Goal: Task Accomplishment & Management: Complete application form

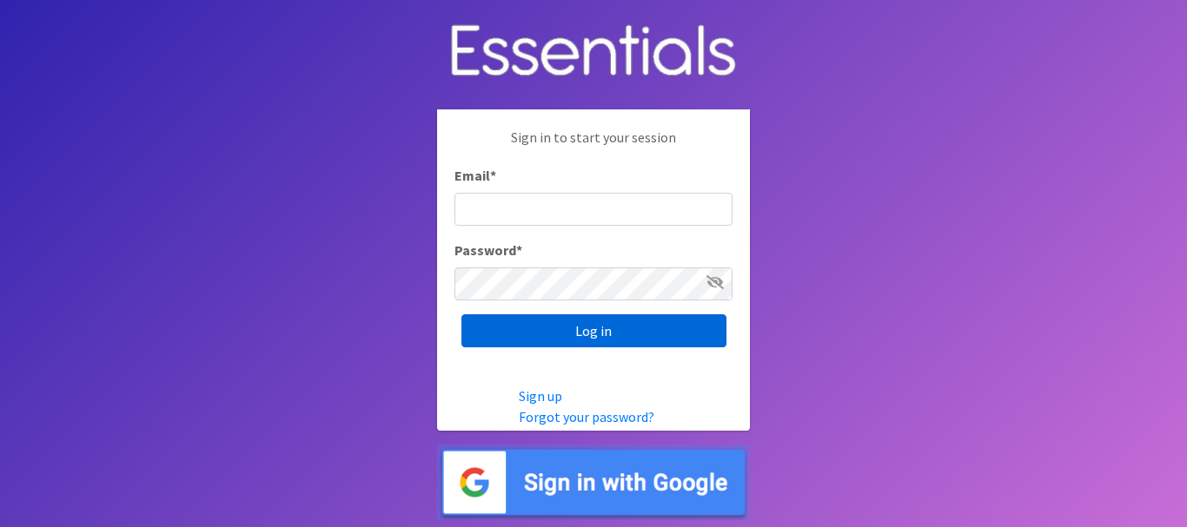
type input "[EMAIL_ADDRESS][DOMAIN_NAME]"
click at [613, 335] on input "Log in" at bounding box center [593, 331] width 265 height 33
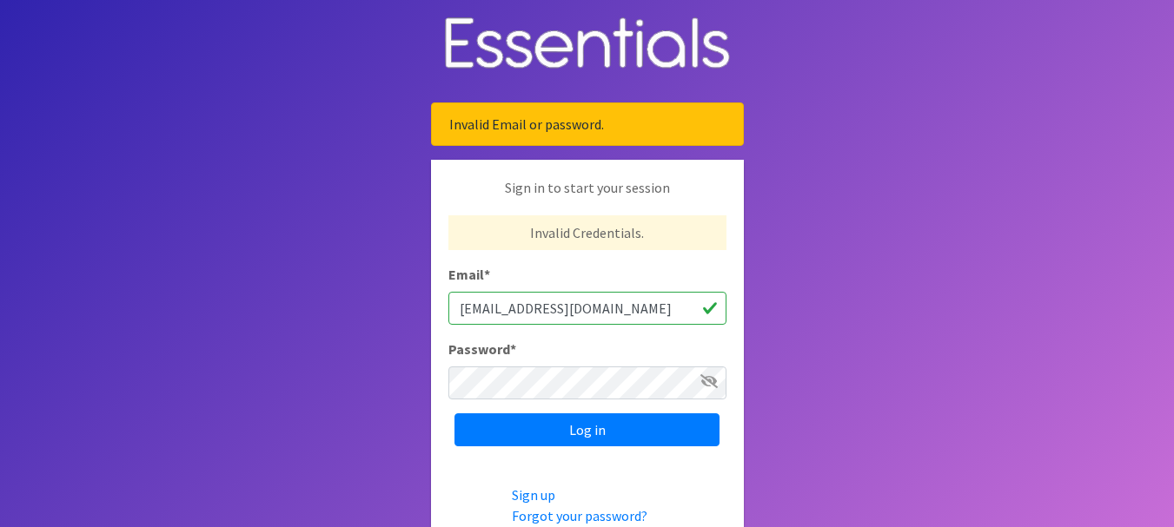
click at [809, 235] on body "Invalid Email or password. Sign in to start your session Invalid Credentials. E…" at bounding box center [587, 309] width 1174 height 619
click at [712, 307] on input "Communitypeerspeicalist@nlcimpact.org" at bounding box center [587, 308] width 278 height 33
click at [710, 376] on icon at bounding box center [708, 381] width 17 height 14
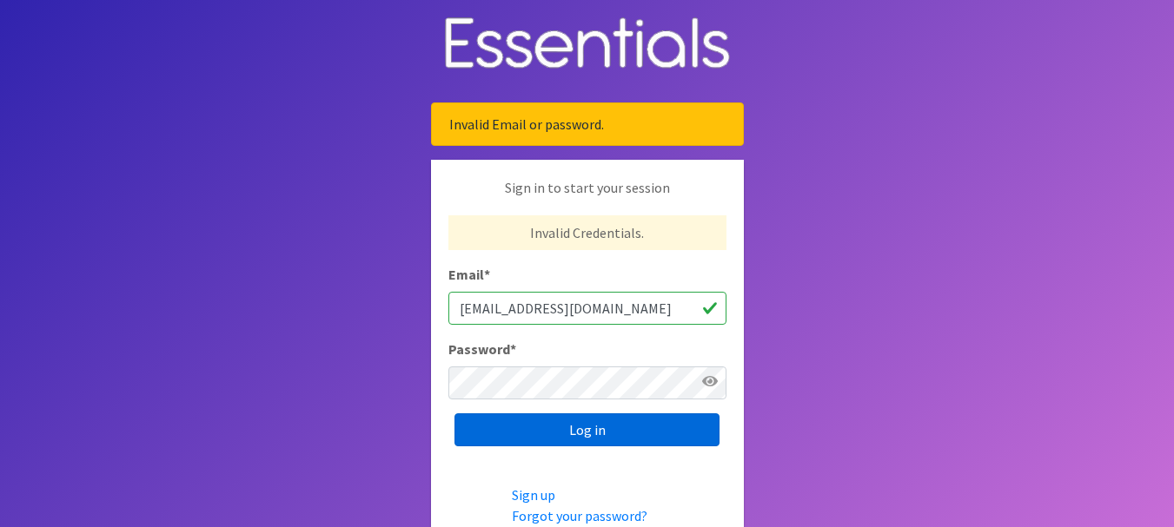
click at [625, 420] on input "Log in" at bounding box center [586, 430] width 265 height 33
click at [628, 426] on input "Log in" at bounding box center [586, 430] width 265 height 33
click at [538, 430] on input "Log in" at bounding box center [586, 430] width 265 height 33
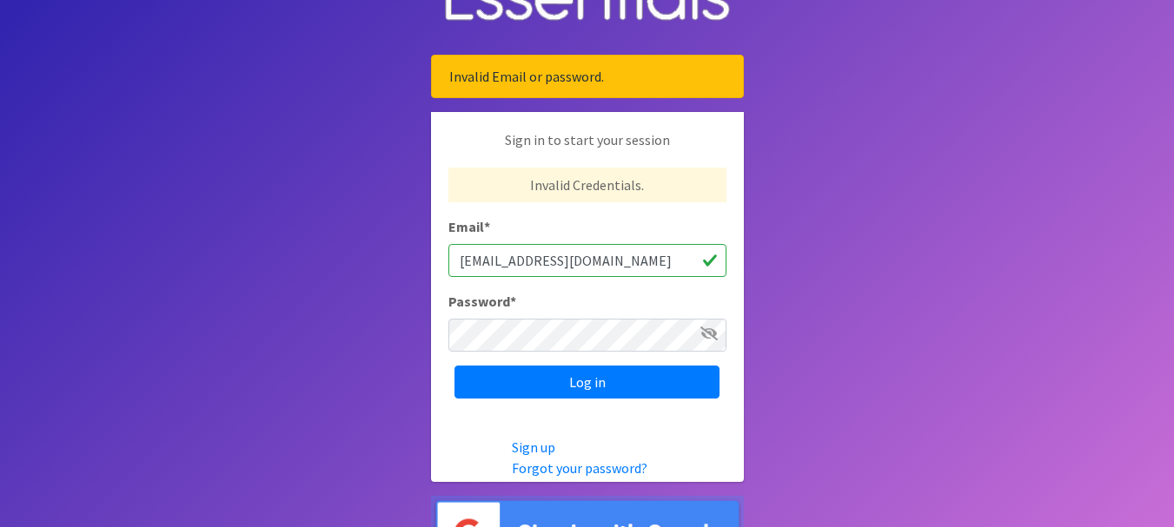
scroll to position [92, 0]
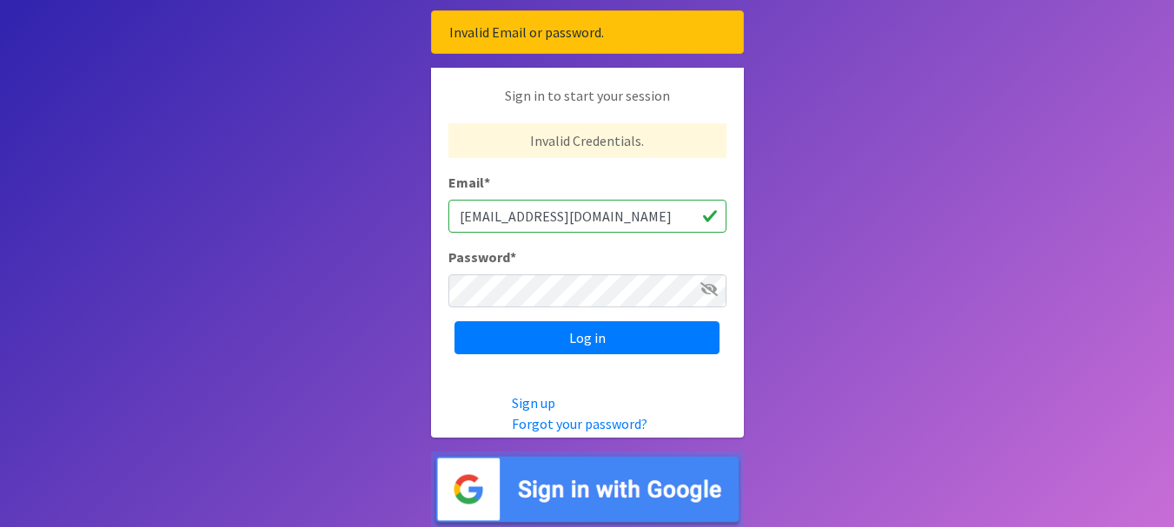
click at [709, 285] on icon at bounding box center [708, 289] width 17 height 14
click at [801, 264] on body "Invalid Email or password. Sign in to start your session Invalid Credentials. E…" at bounding box center [587, 217] width 1174 height 619
click at [798, 261] on body "Invalid Email or password. Sign in to start your session Invalid Credentials. E…" at bounding box center [587, 217] width 1174 height 619
drag, startPoint x: 735, startPoint y: 260, endPoint x: 714, endPoint y: 247, distance: 24.6
click at [734, 259] on div "Sign in to start your session Invalid Credentials. Email * Communitypeerspeical…" at bounding box center [587, 220] width 313 height 304
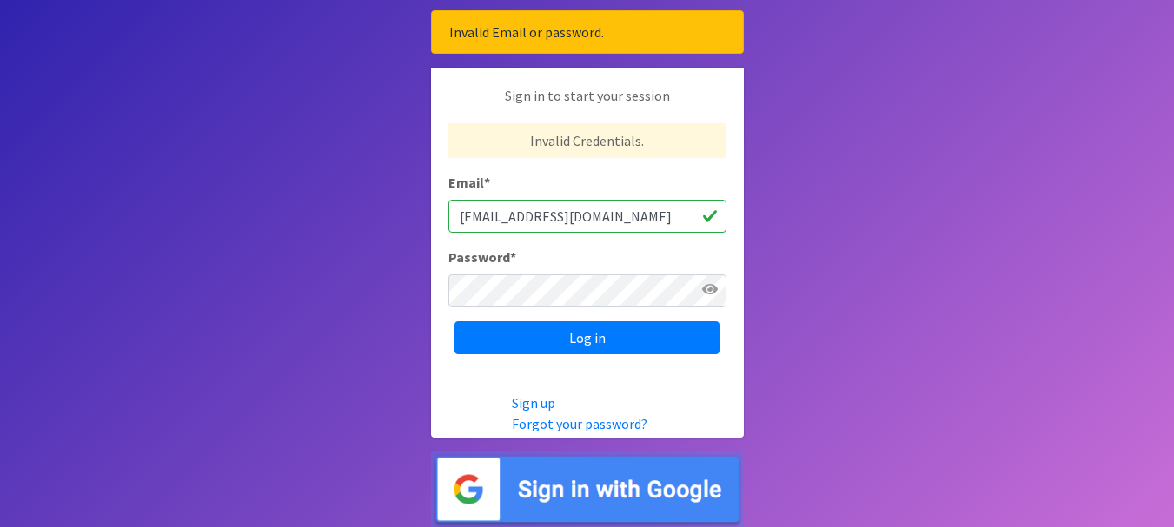
click at [695, 220] on input "Communitypeerspeicalist@nlcimpact.org" at bounding box center [587, 216] width 278 height 33
click at [695, 213] on input "Communitypeerspeicalist@nlcimpact.org" at bounding box center [587, 216] width 278 height 33
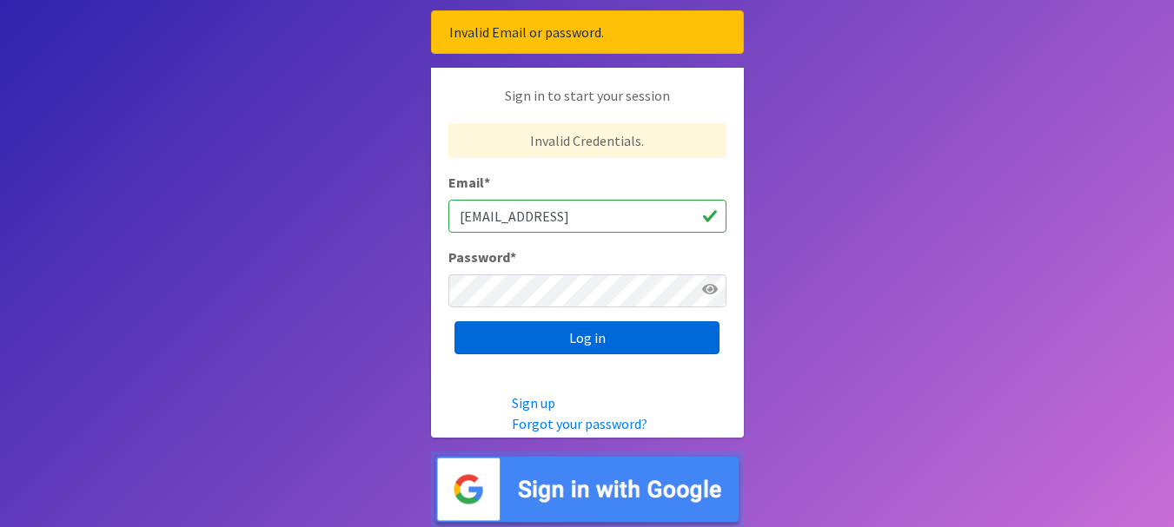
type input "Communitypeerspeicalist@nlcimpact.orgg"
click at [663, 333] on input "Log in" at bounding box center [586, 337] width 265 height 33
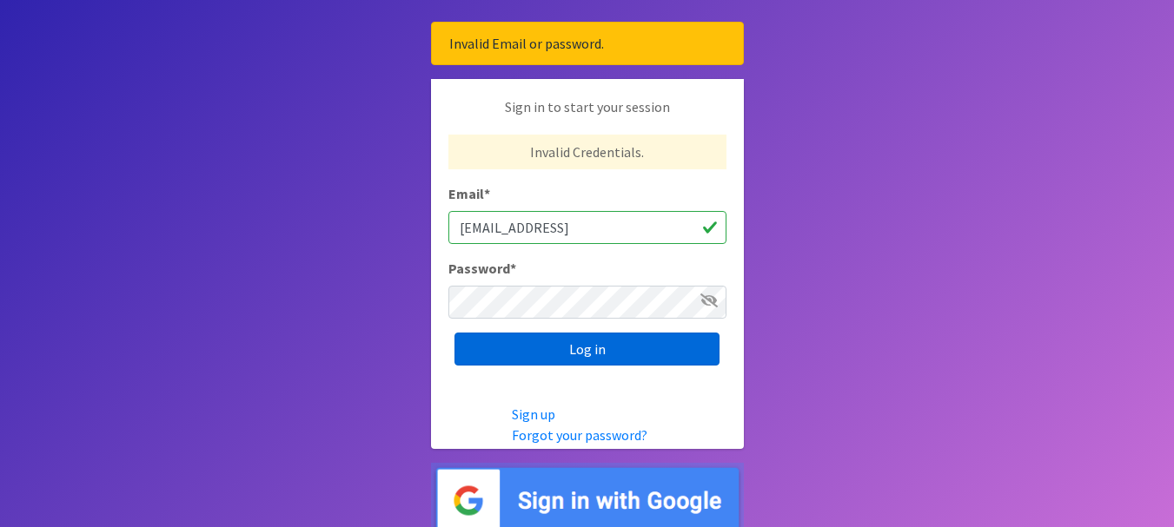
scroll to position [5, 0]
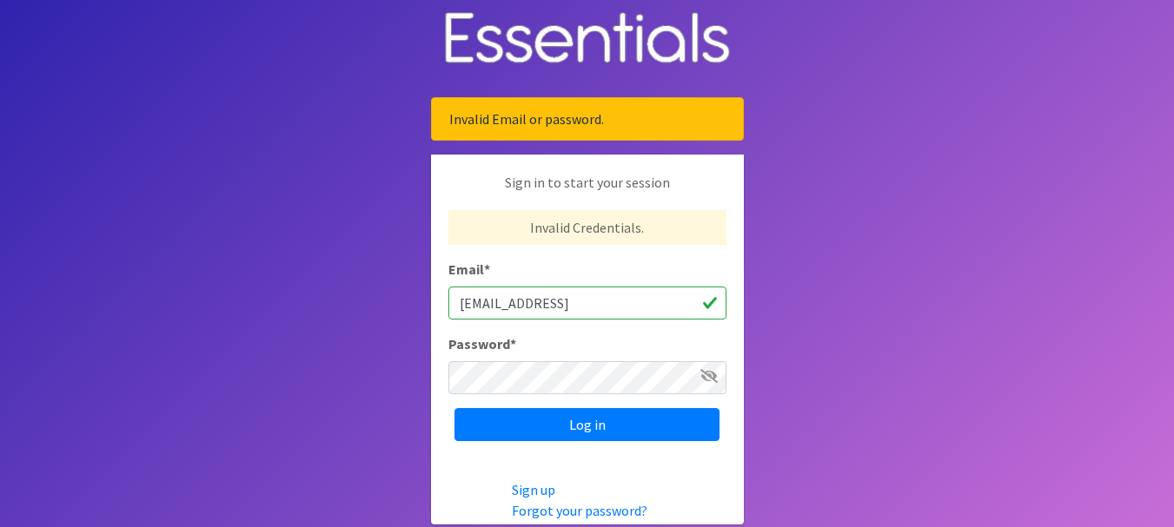
click at [707, 377] on icon at bounding box center [708, 376] width 17 height 14
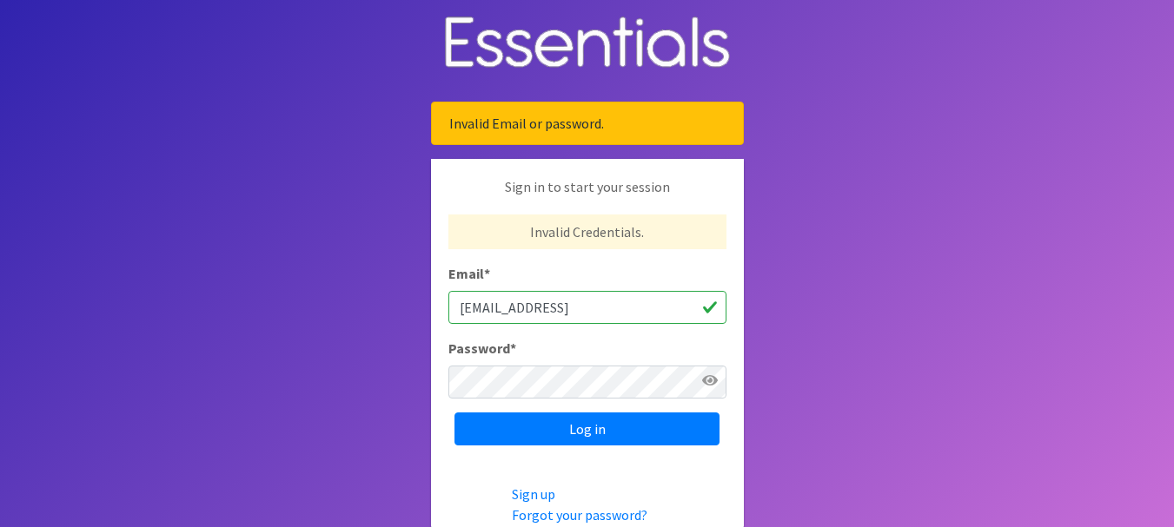
scroll to position [0, 0]
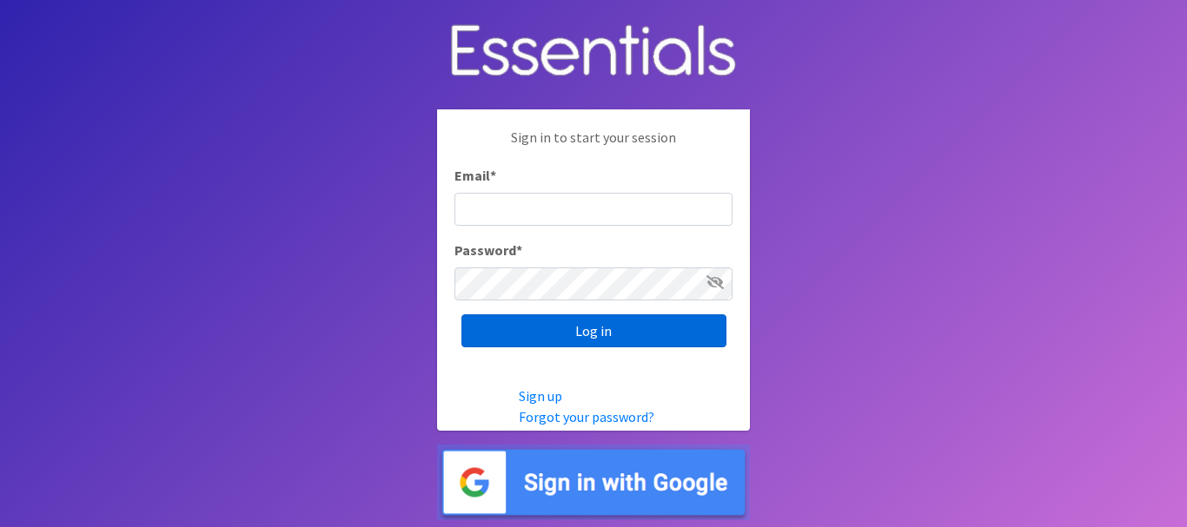
type input "[EMAIL_ADDRESS][DOMAIN_NAME]"
click at [602, 327] on input "Log in" at bounding box center [593, 331] width 265 height 33
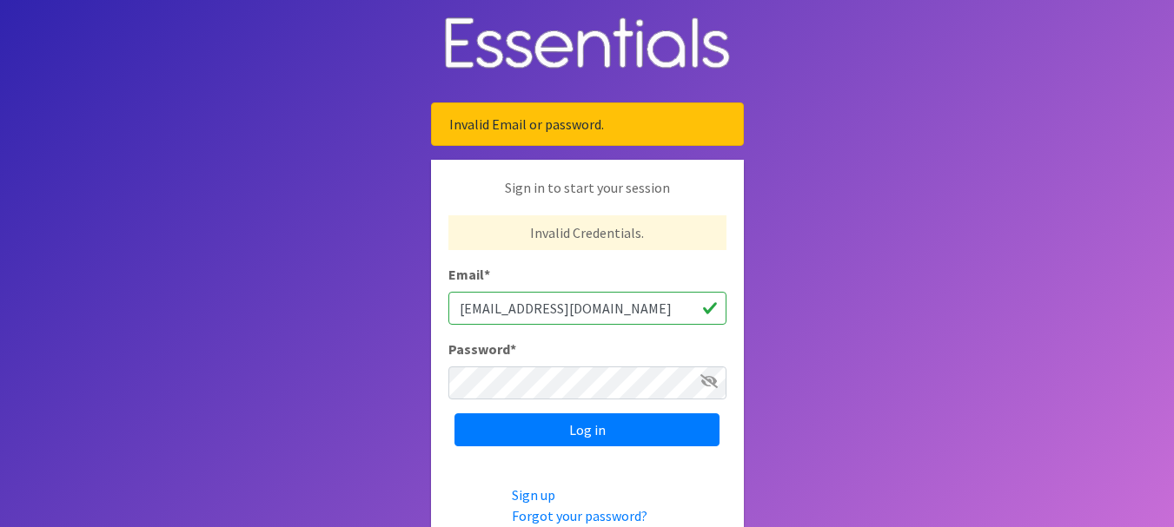
click at [705, 311] on input "[EMAIL_ADDRESS][DOMAIN_NAME]" at bounding box center [587, 308] width 278 height 33
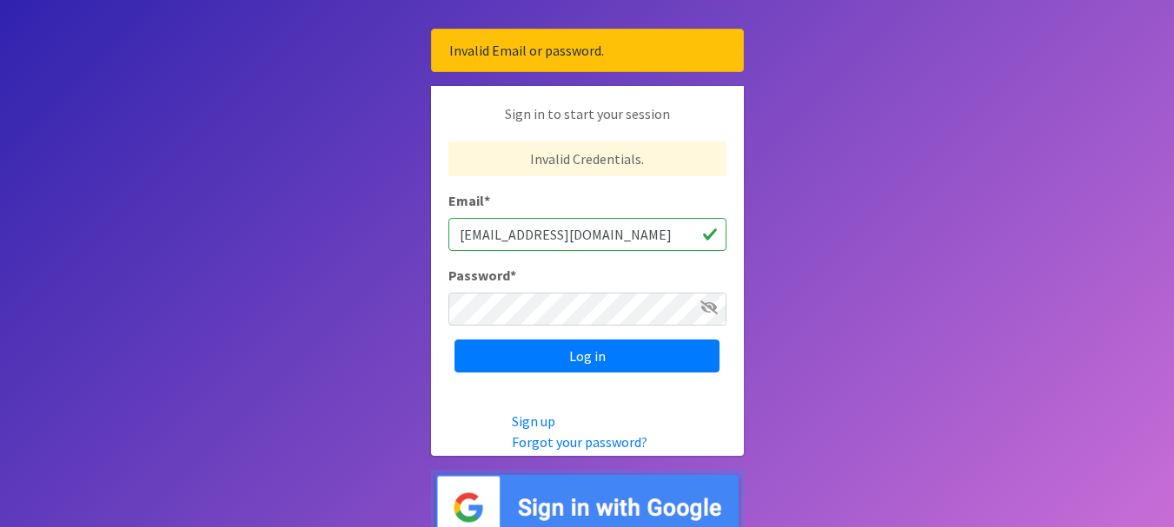
scroll to position [92, 0]
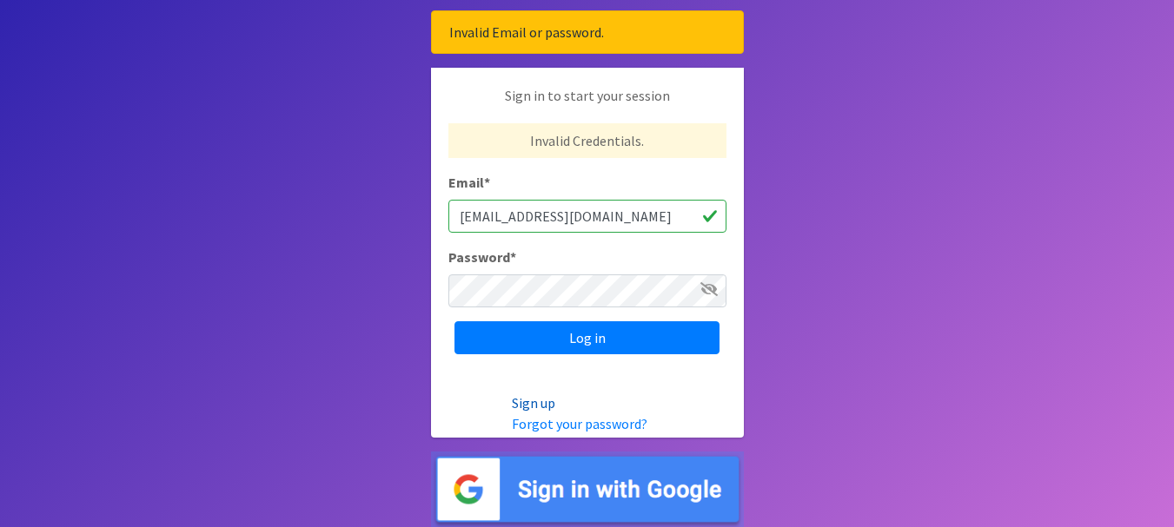
click at [549, 403] on link "Sign up" at bounding box center [533, 402] width 43 height 17
